Goal: Find specific page/section: Find specific page/section

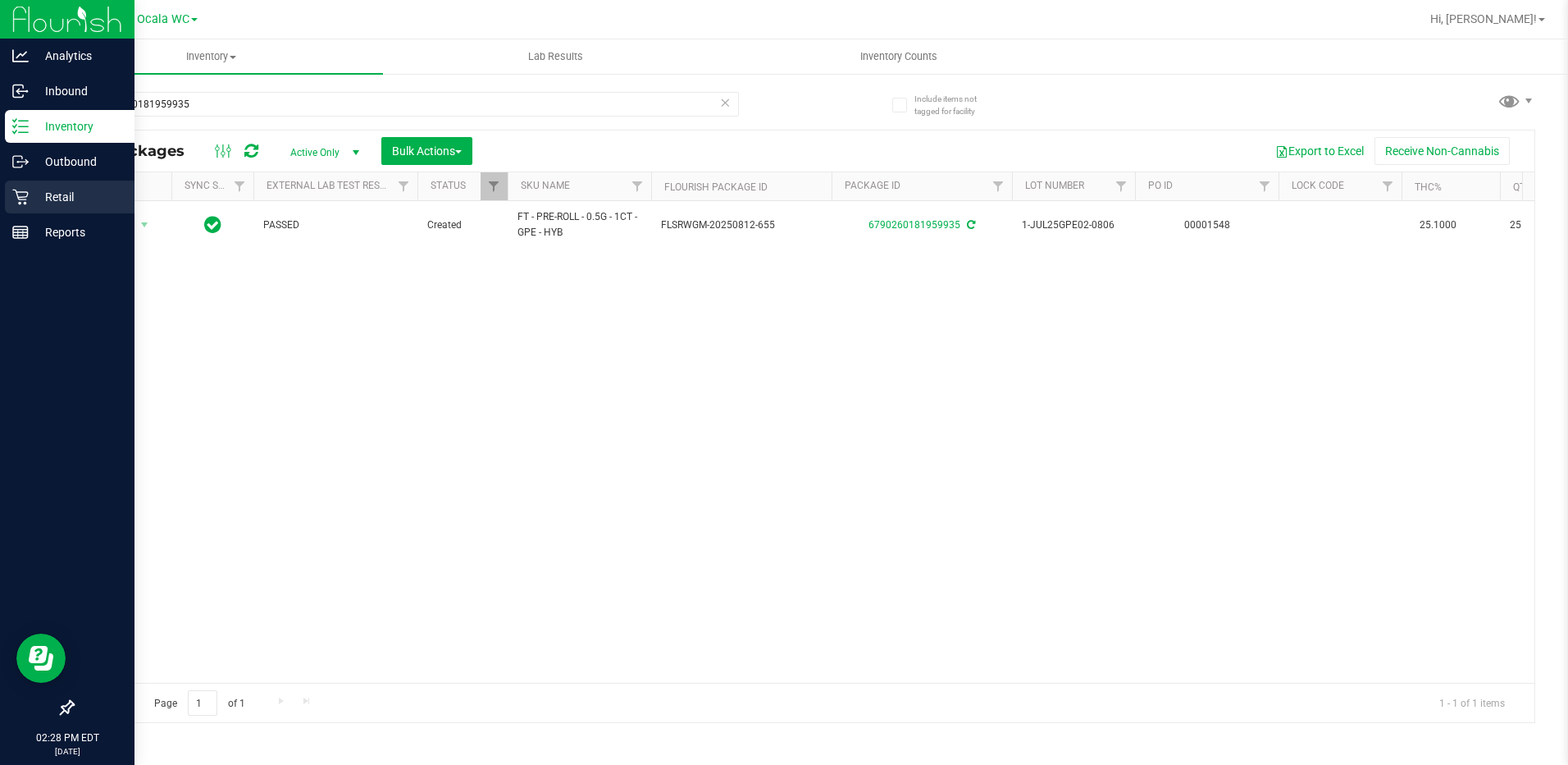
click at [54, 196] on p "Retail" at bounding box center [77, 197] width 98 height 20
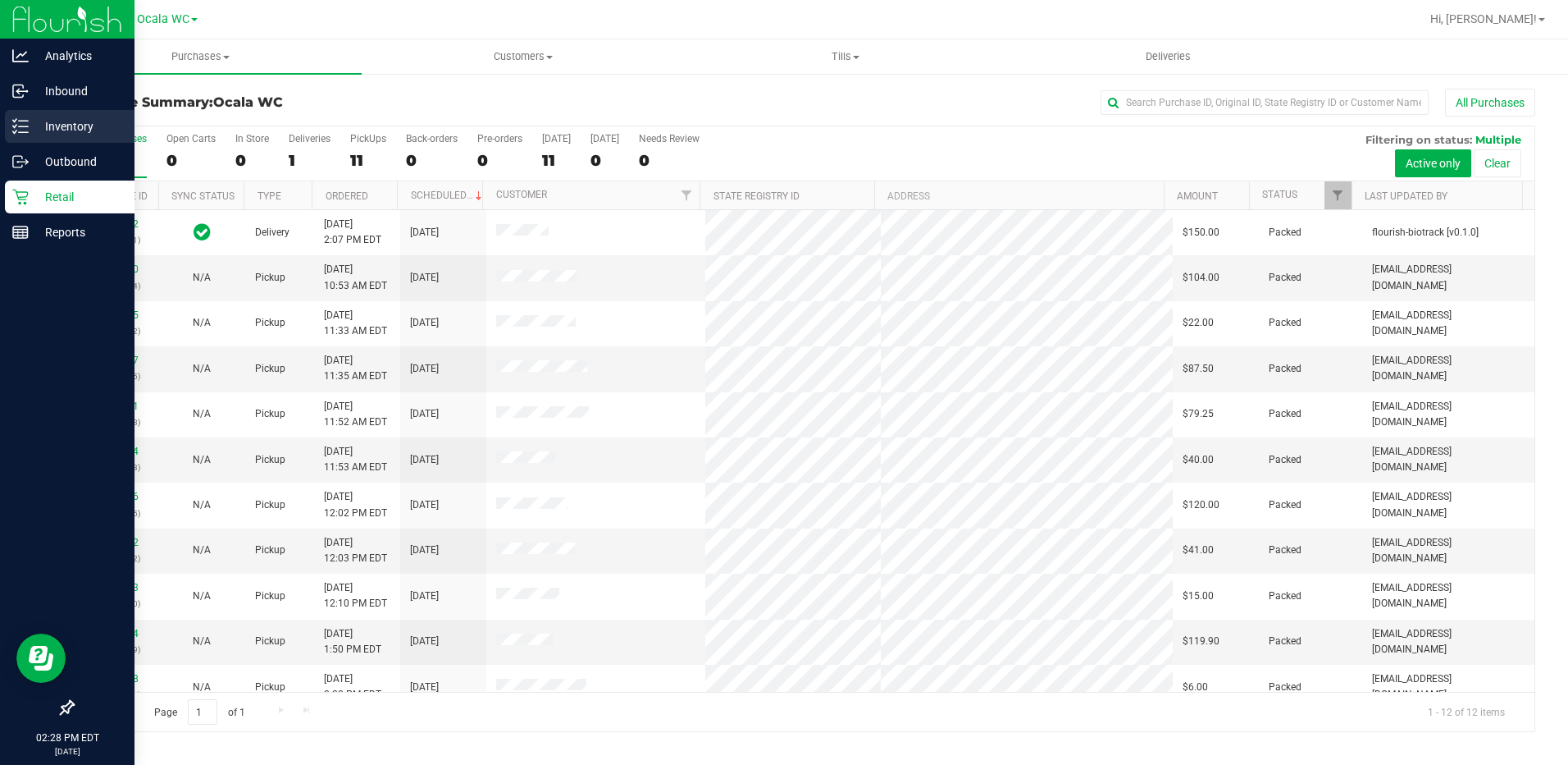
click at [53, 125] on p "Inventory" at bounding box center [77, 126] width 98 height 20
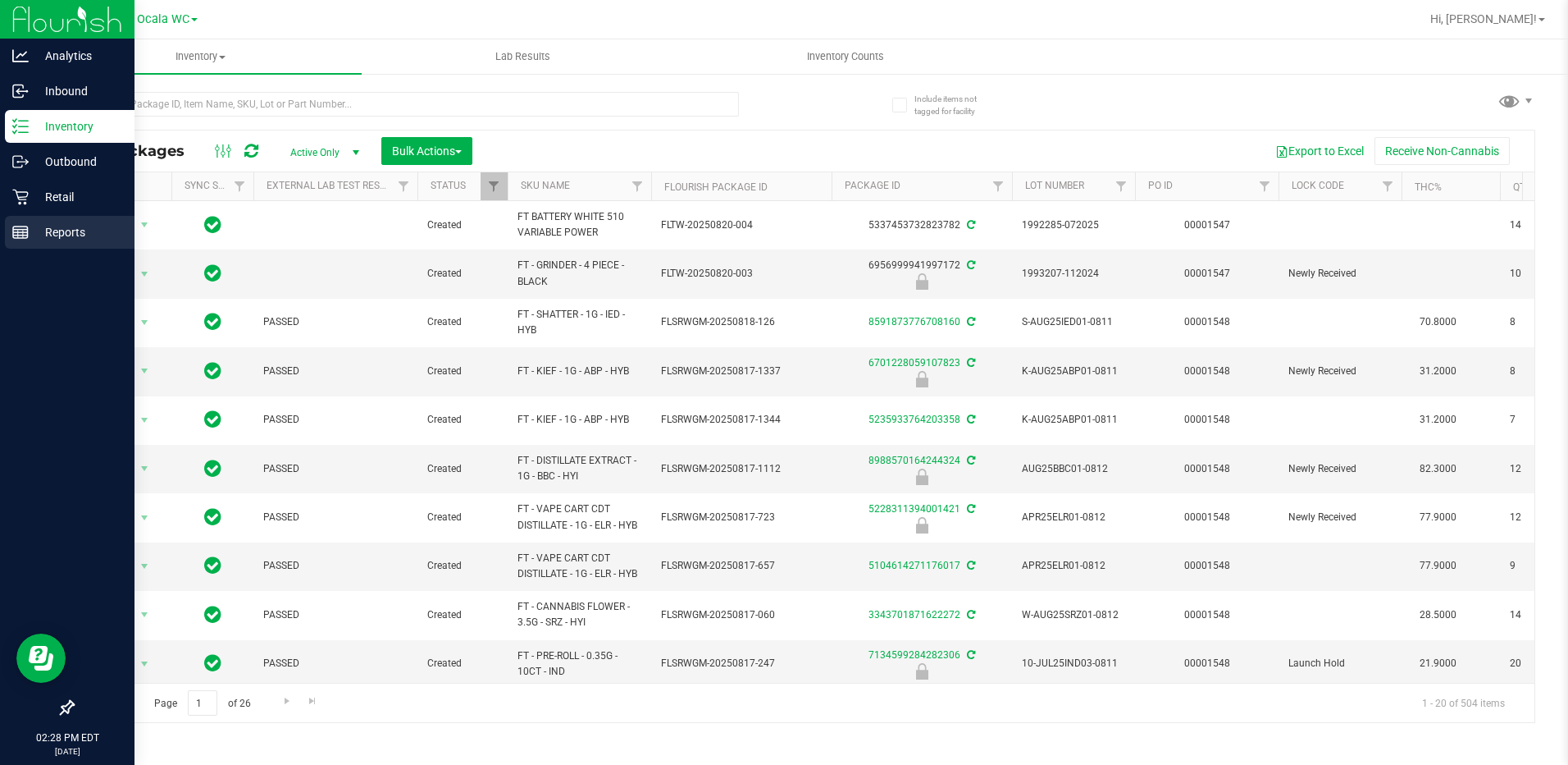
click at [54, 241] on p "Reports" at bounding box center [77, 232] width 98 height 20
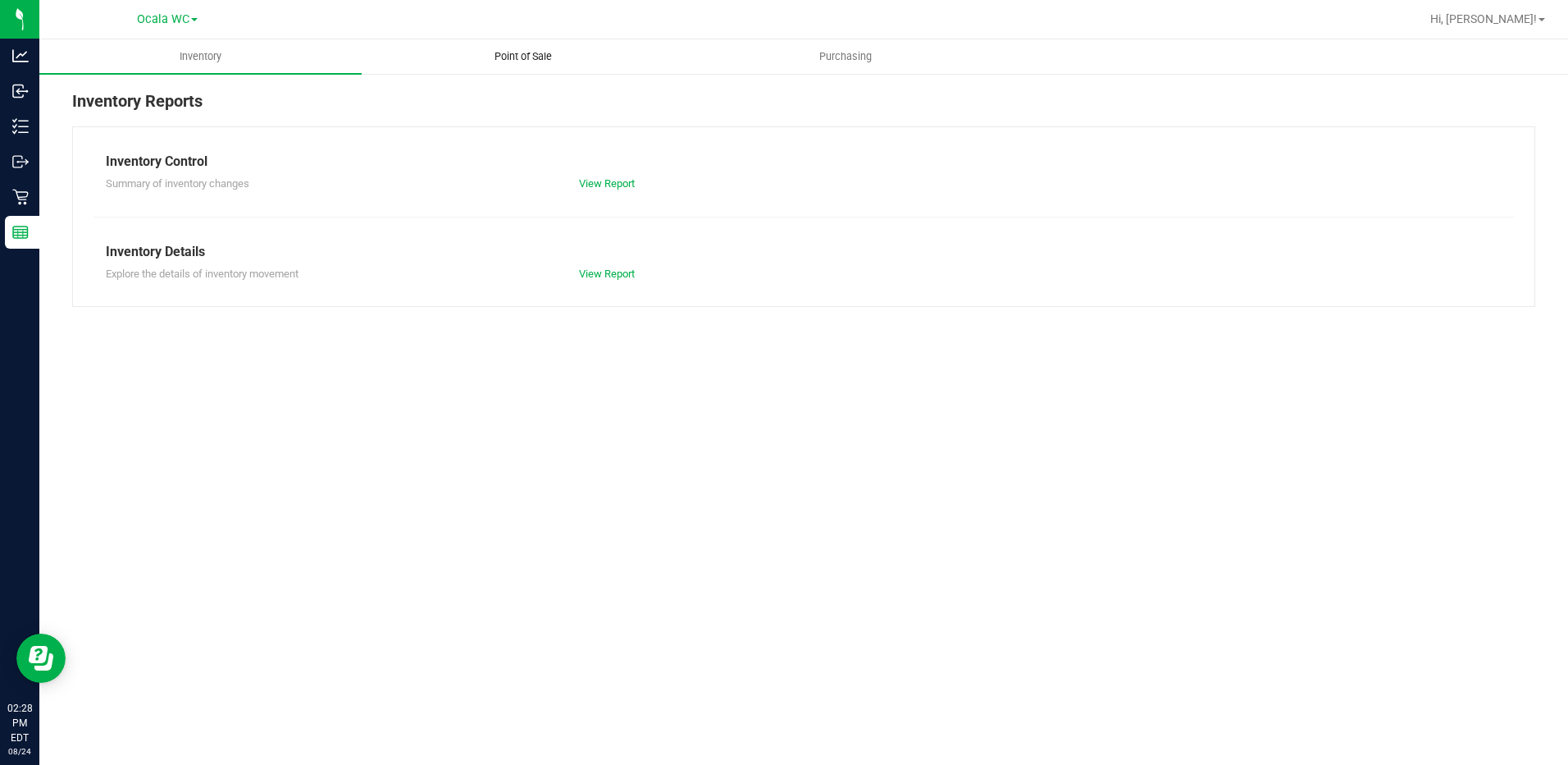
click at [504, 61] on span "Point of Sale" at bounding box center [523, 57] width 102 height 15
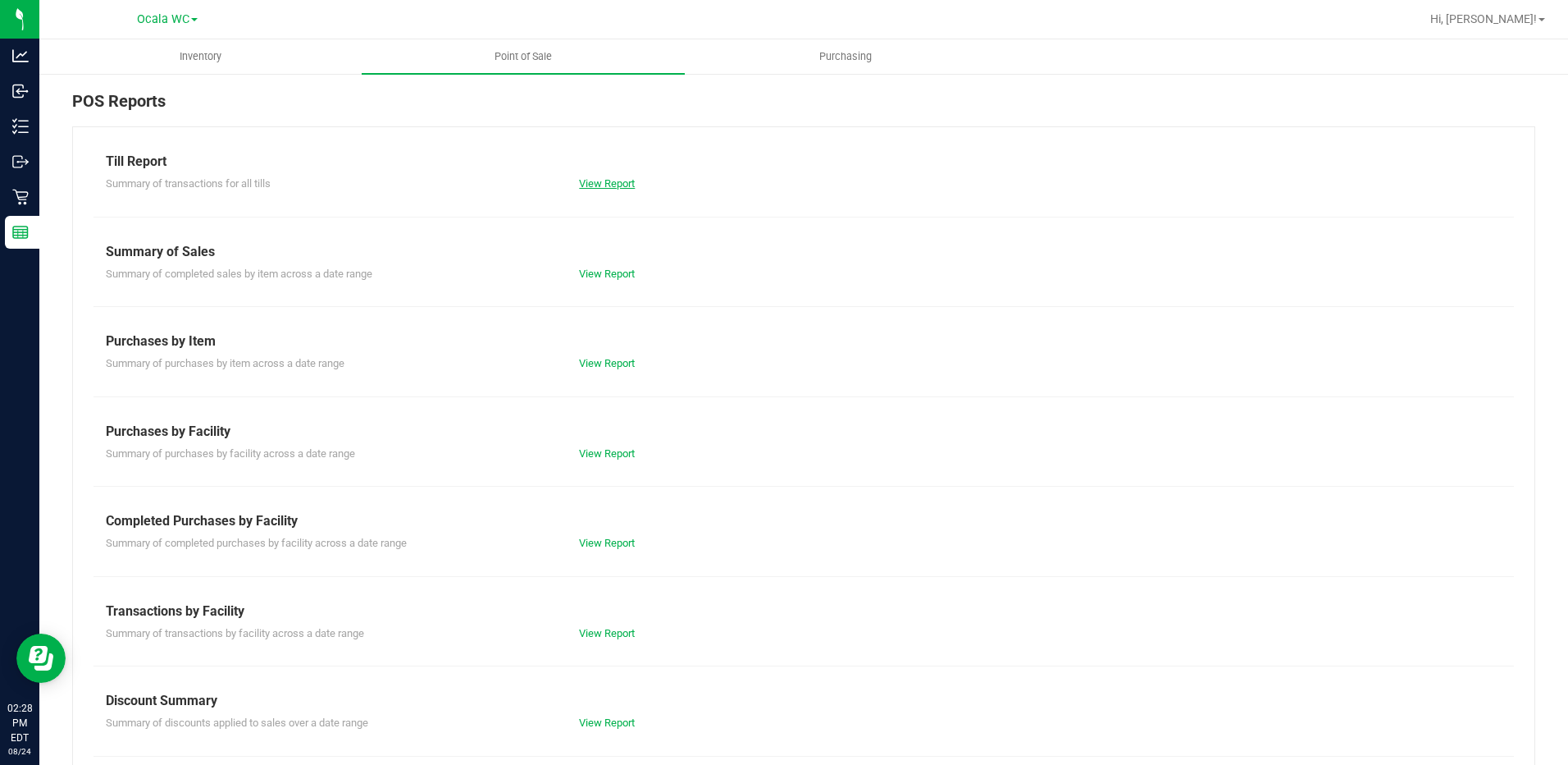
click at [606, 186] on link "View Report" at bounding box center [607, 183] width 56 height 12
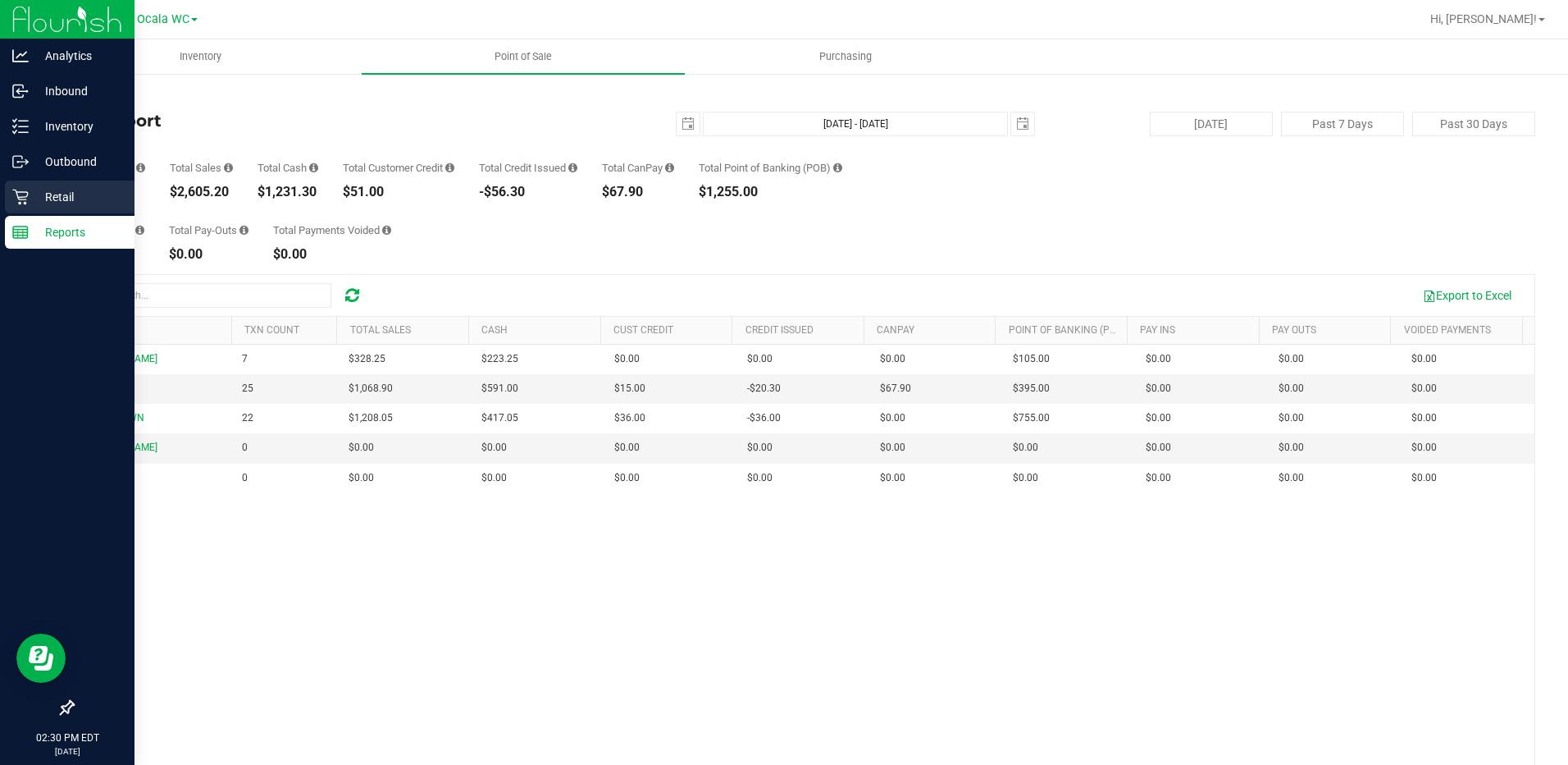
click at [48, 186] on div "Retail" at bounding box center [69, 197] width 129 height 32
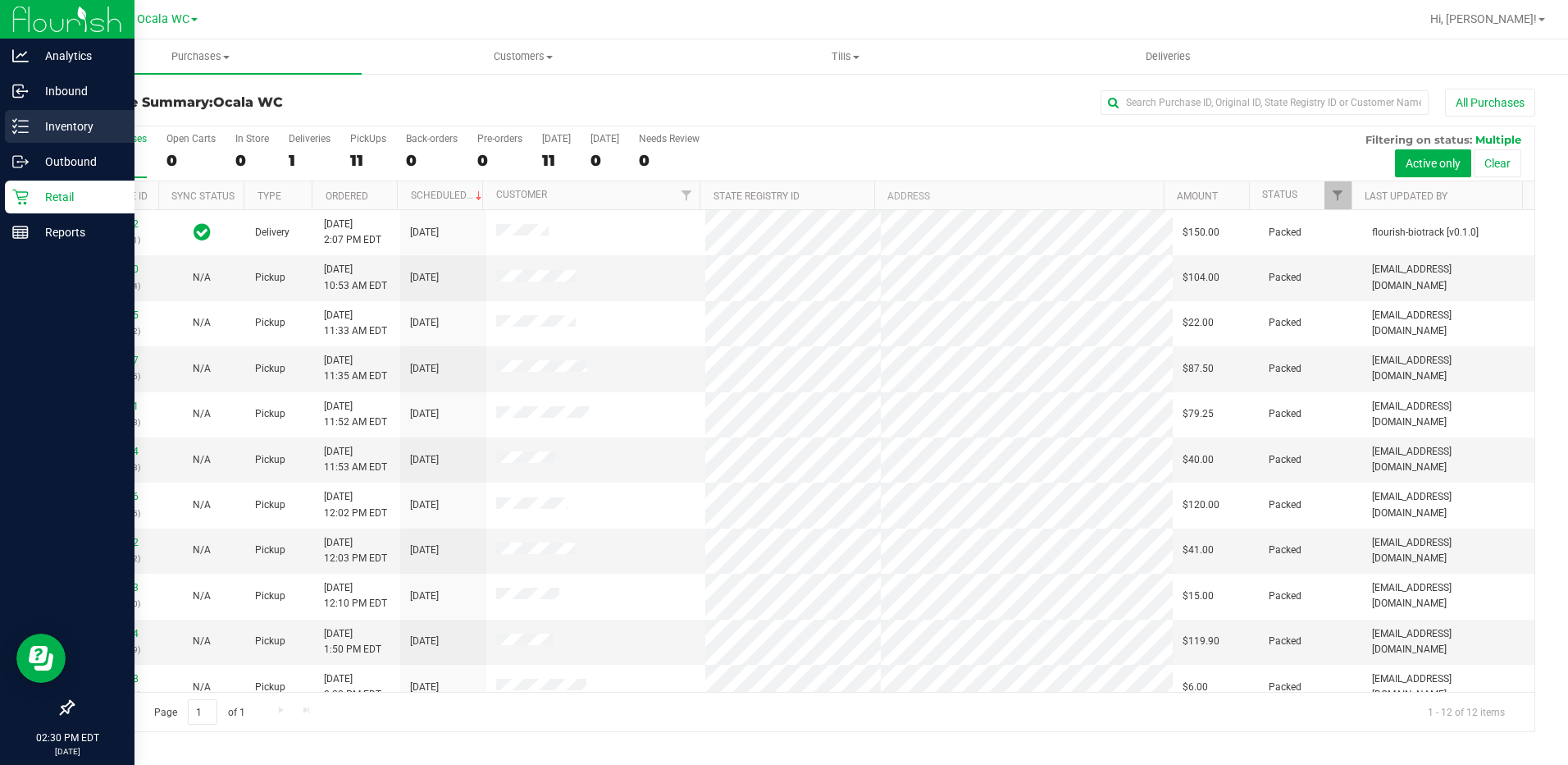
click at [41, 123] on p "Inventory" at bounding box center [77, 126] width 98 height 20
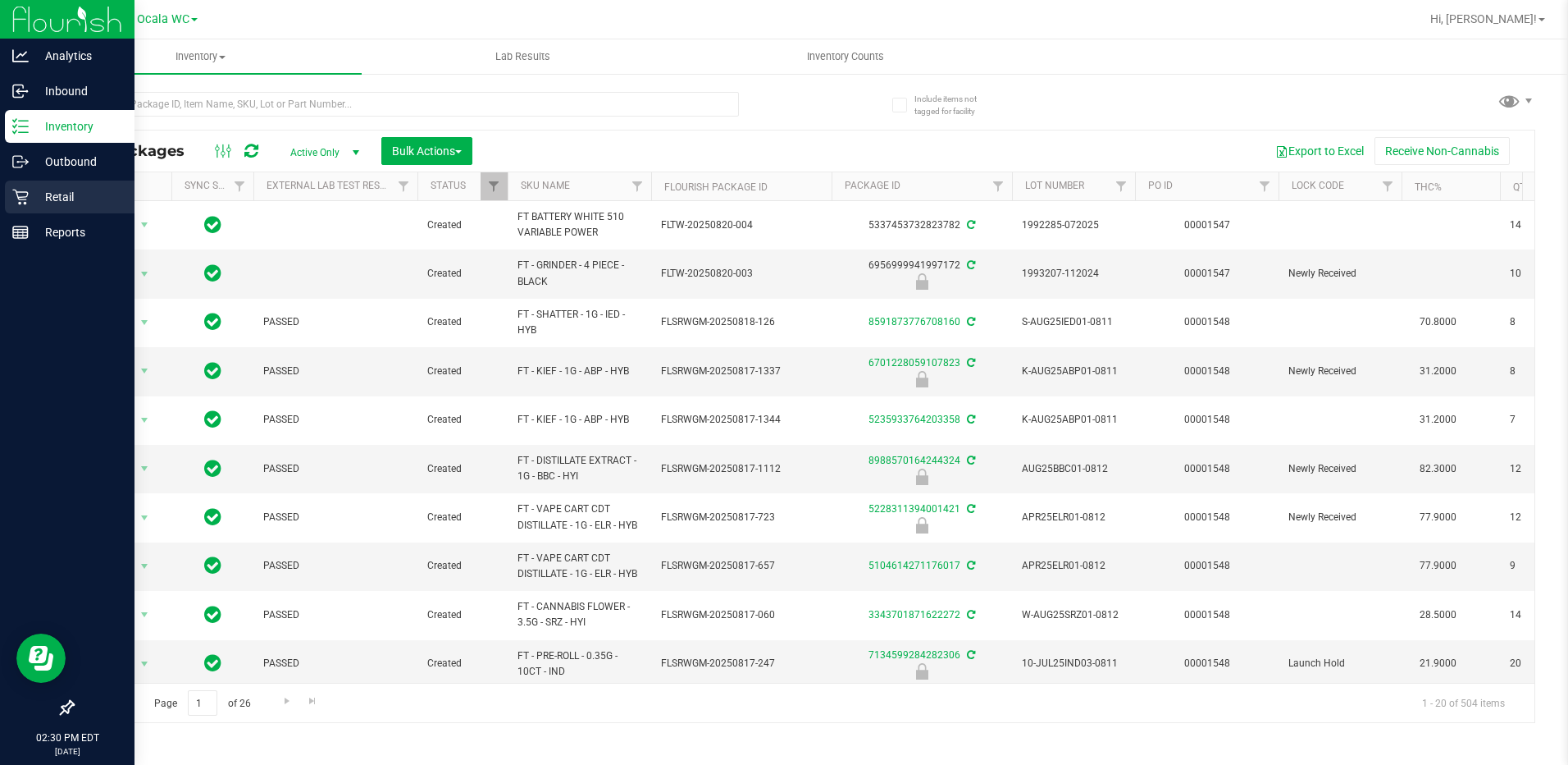
click at [25, 198] on icon at bounding box center [20, 196] width 16 height 16
